Goal: Task Accomplishment & Management: Use online tool/utility

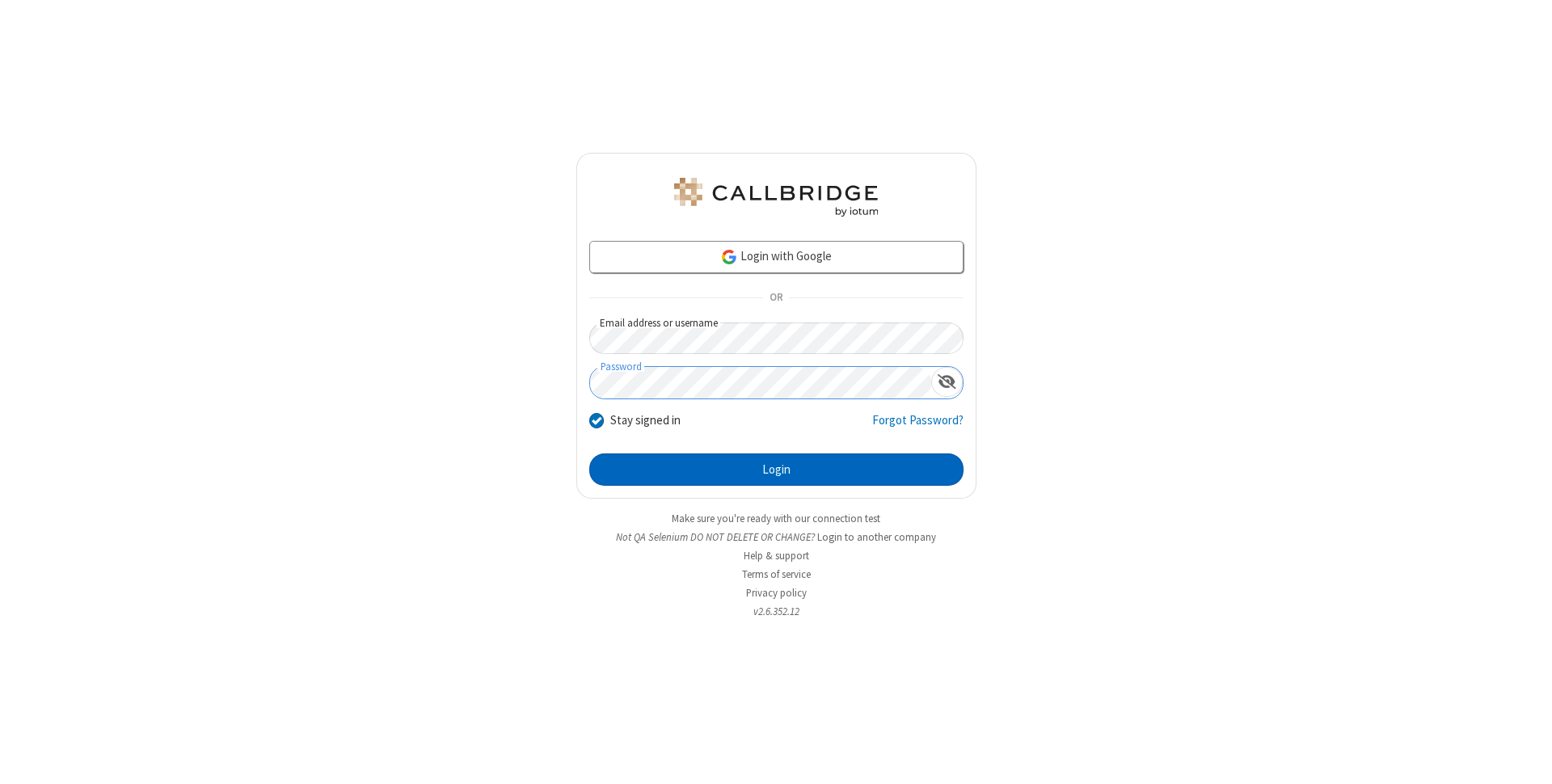
click at [776, 470] on button "Login" at bounding box center [776, 469] width 374 height 32
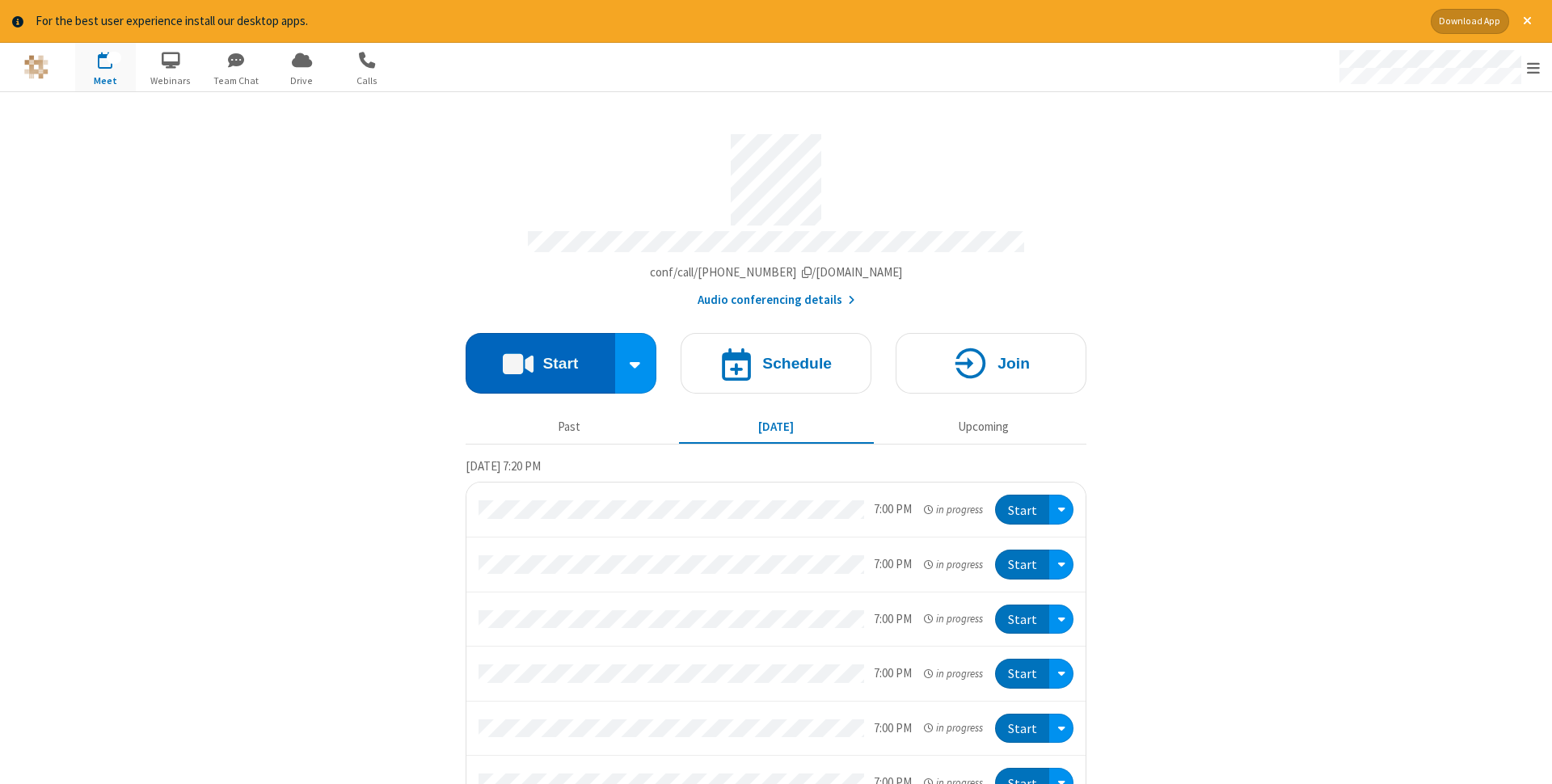
click at [540, 357] on button "Start" at bounding box center [540, 363] width 149 height 61
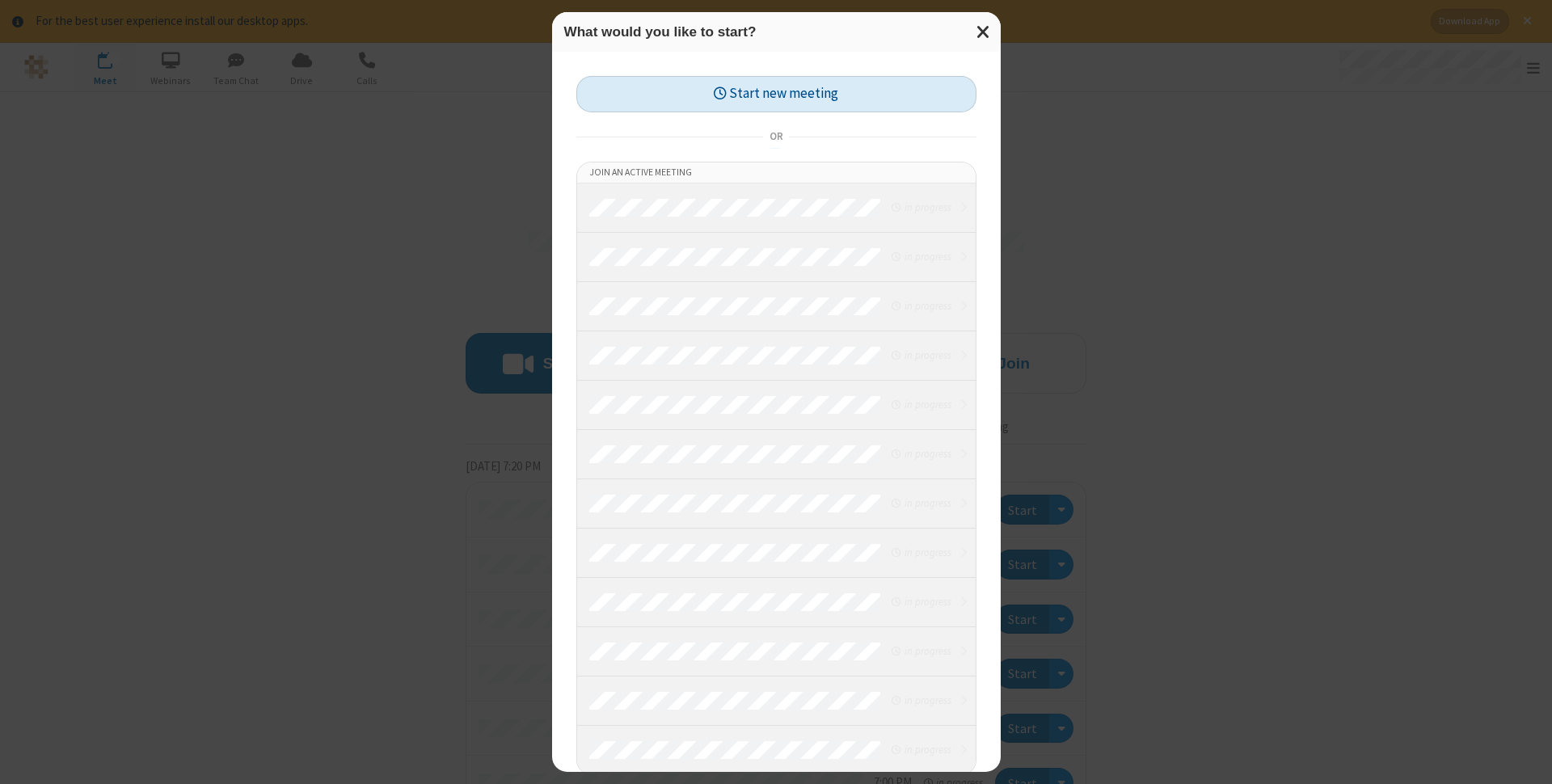
click at [776, 94] on button "Start new meeting" at bounding box center [776, 93] width 400 height 36
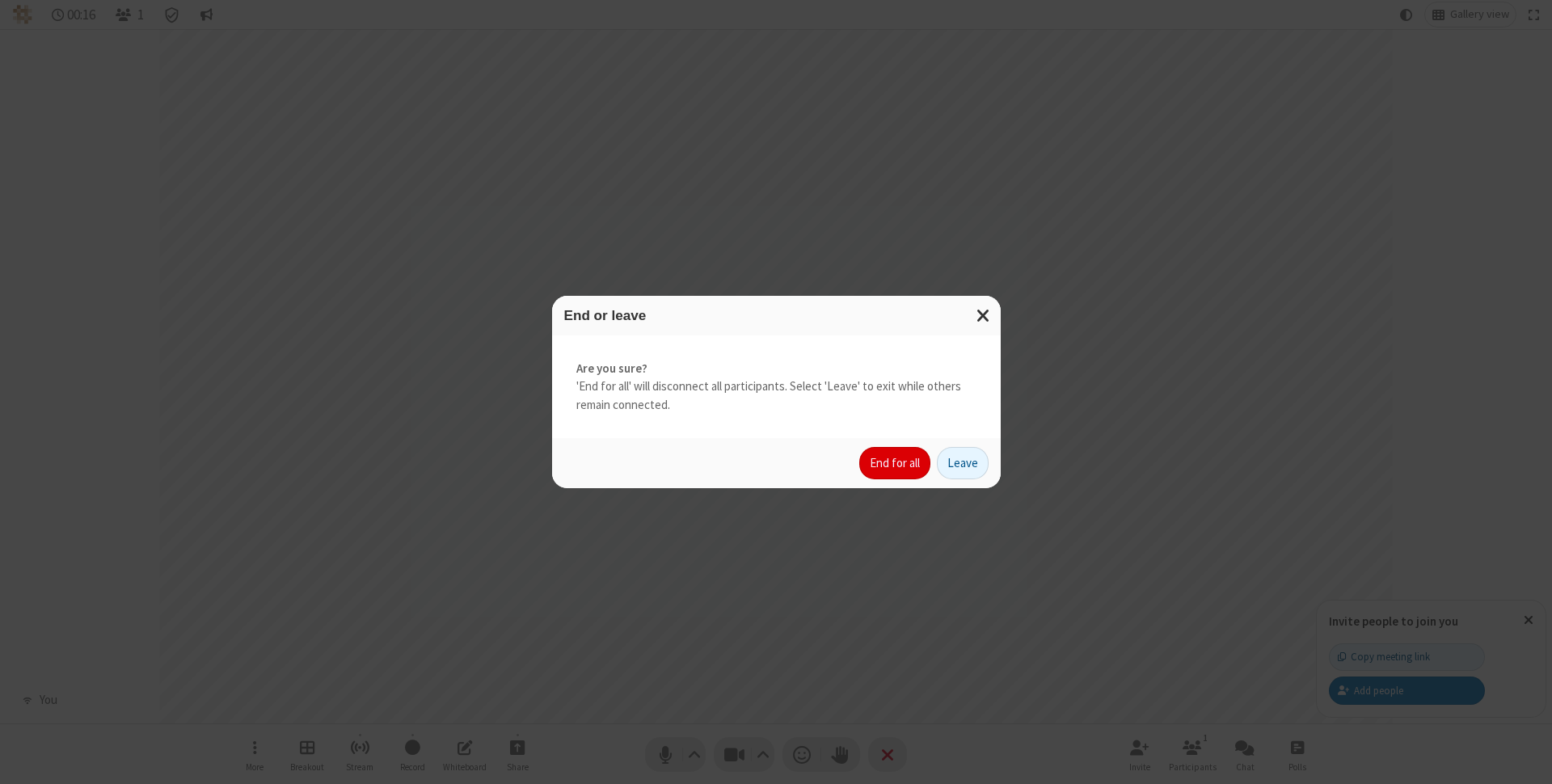
click at [896, 462] on button "End for all" at bounding box center [894, 462] width 71 height 32
